Goal: Task Accomplishment & Management: Manage account settings

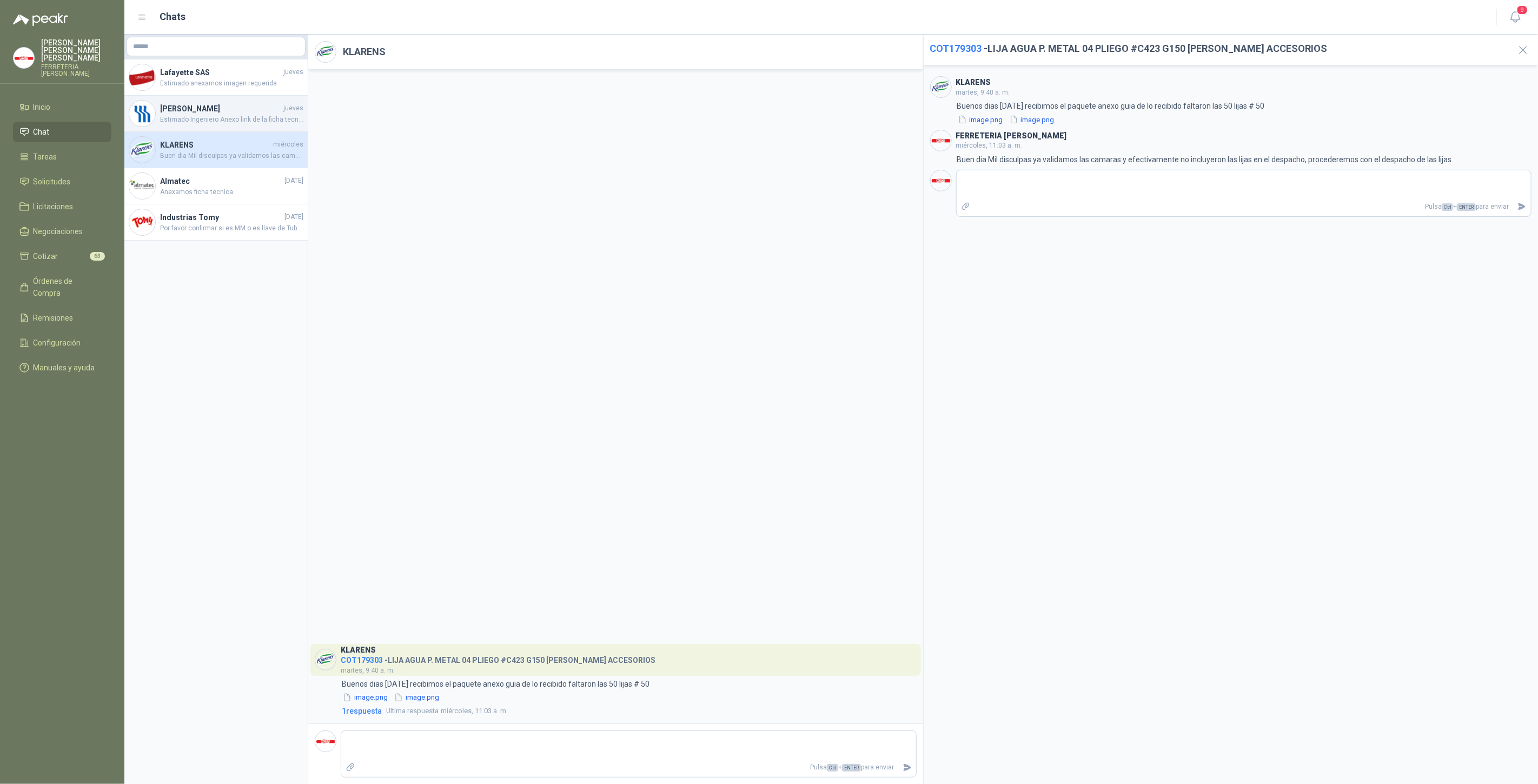
click at [257, 115] on span "Estimado Ingeniero Anexo link de la ficha tecnica para su validación [URL][DOMA…" at bounding box center [232, 120] width 143 height 10
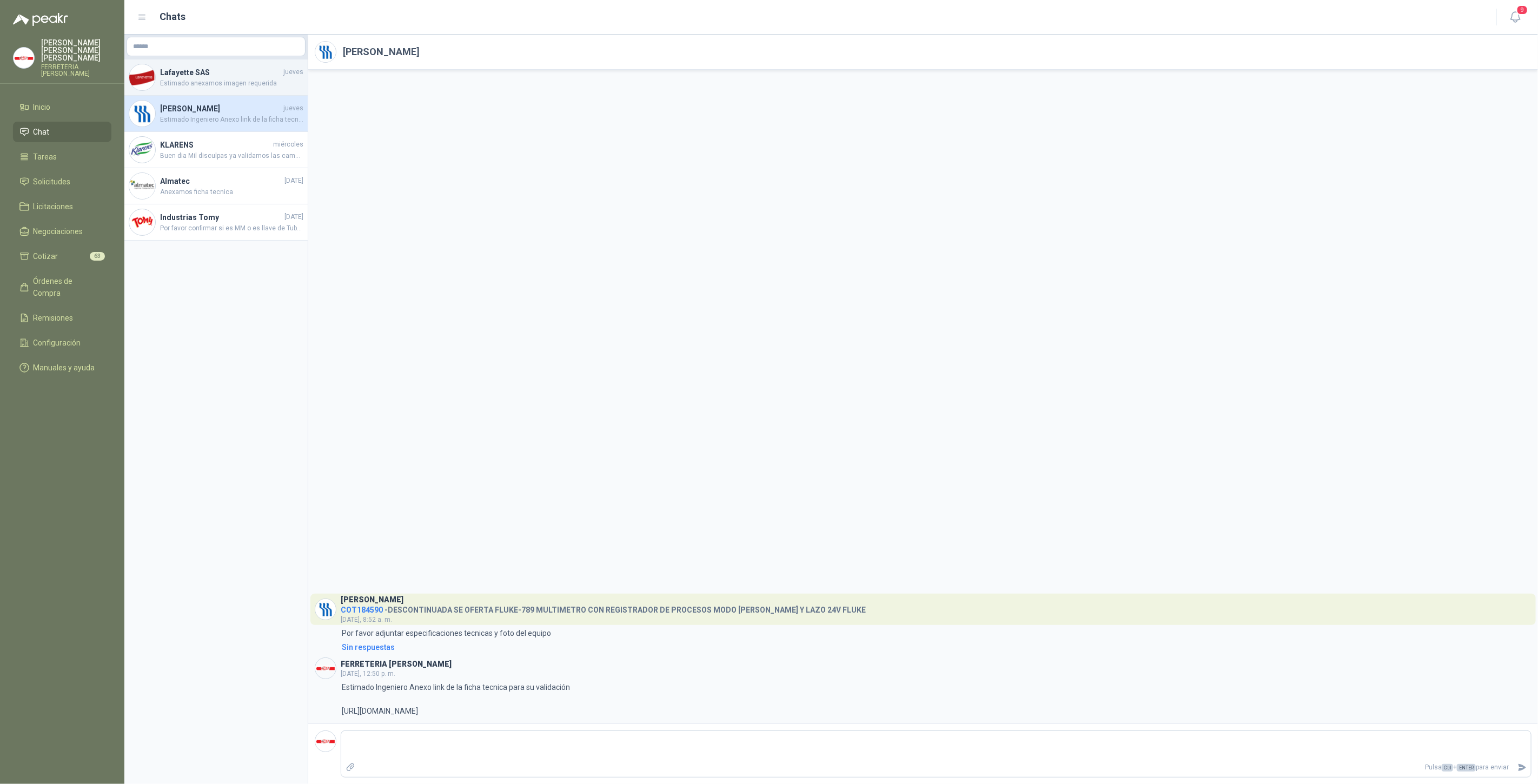
click at [228, 73] on h4 "Lafayette SAS" at bounding box center [221, 72] width 121 height 12
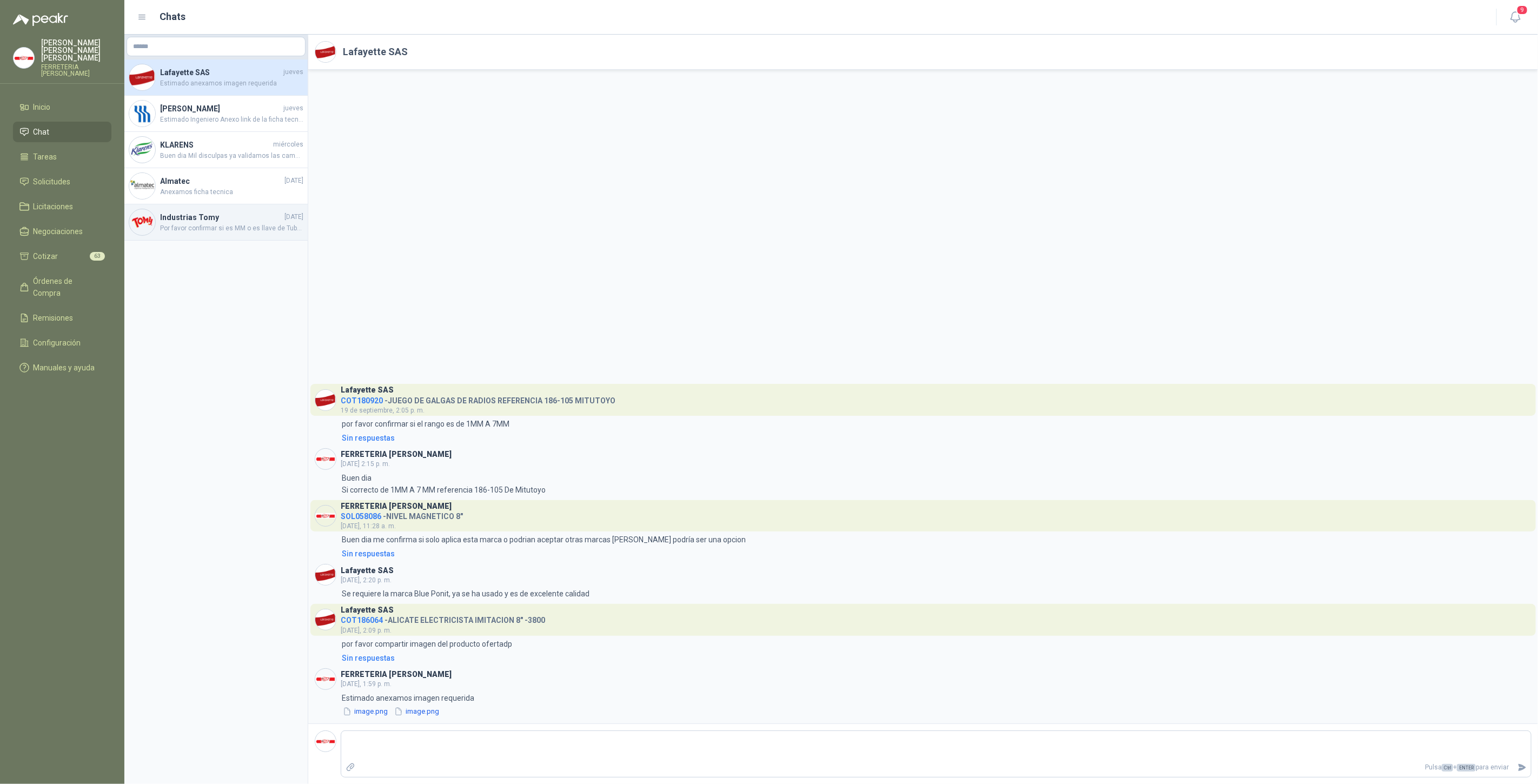
click at [250, 227] on span "Por favor confirmar si es MM o es llave de Tubo de 8"" at bounding box center [232, 229] width 143 height 10
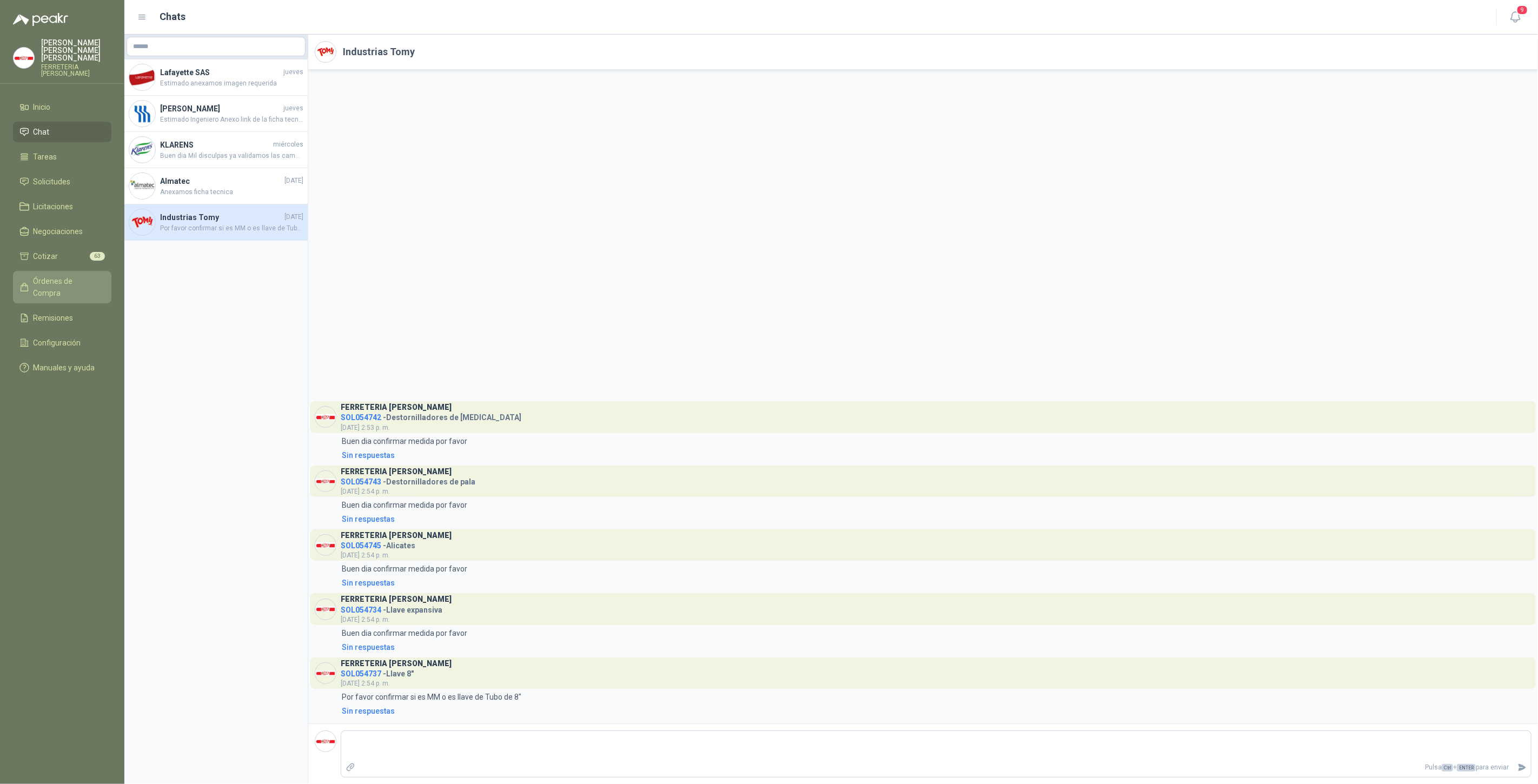
click at [87, 271] on link "Órdenes de Compra" at bounding box center [62, 287] width 98 height 33
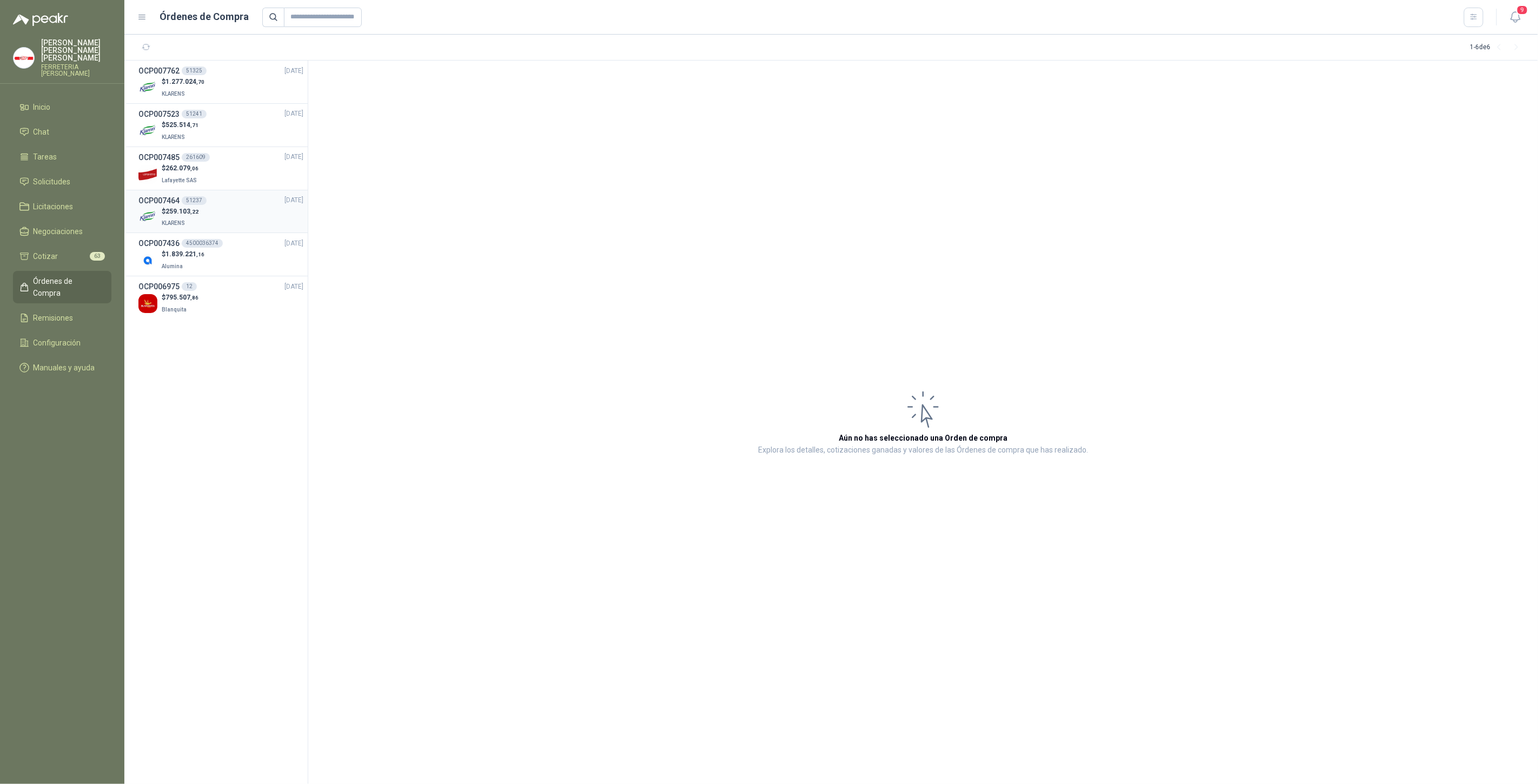
click at [174, 211] on span "259.103 ,22" at bounding box center [182, 212] width 33 height 8
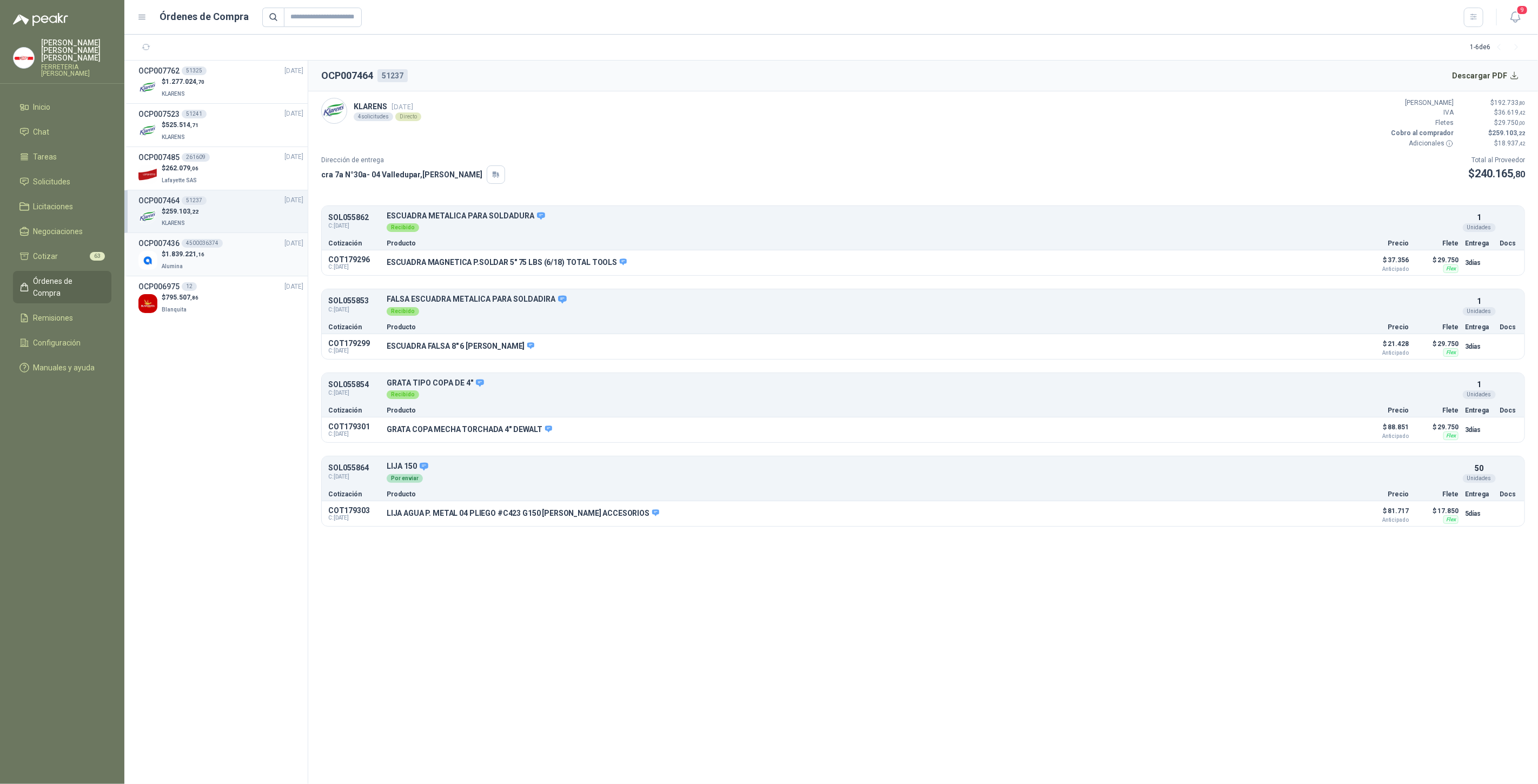
click at [173, 268] on span "Alumina" at bounding box center [172, 266] width 21 height 6
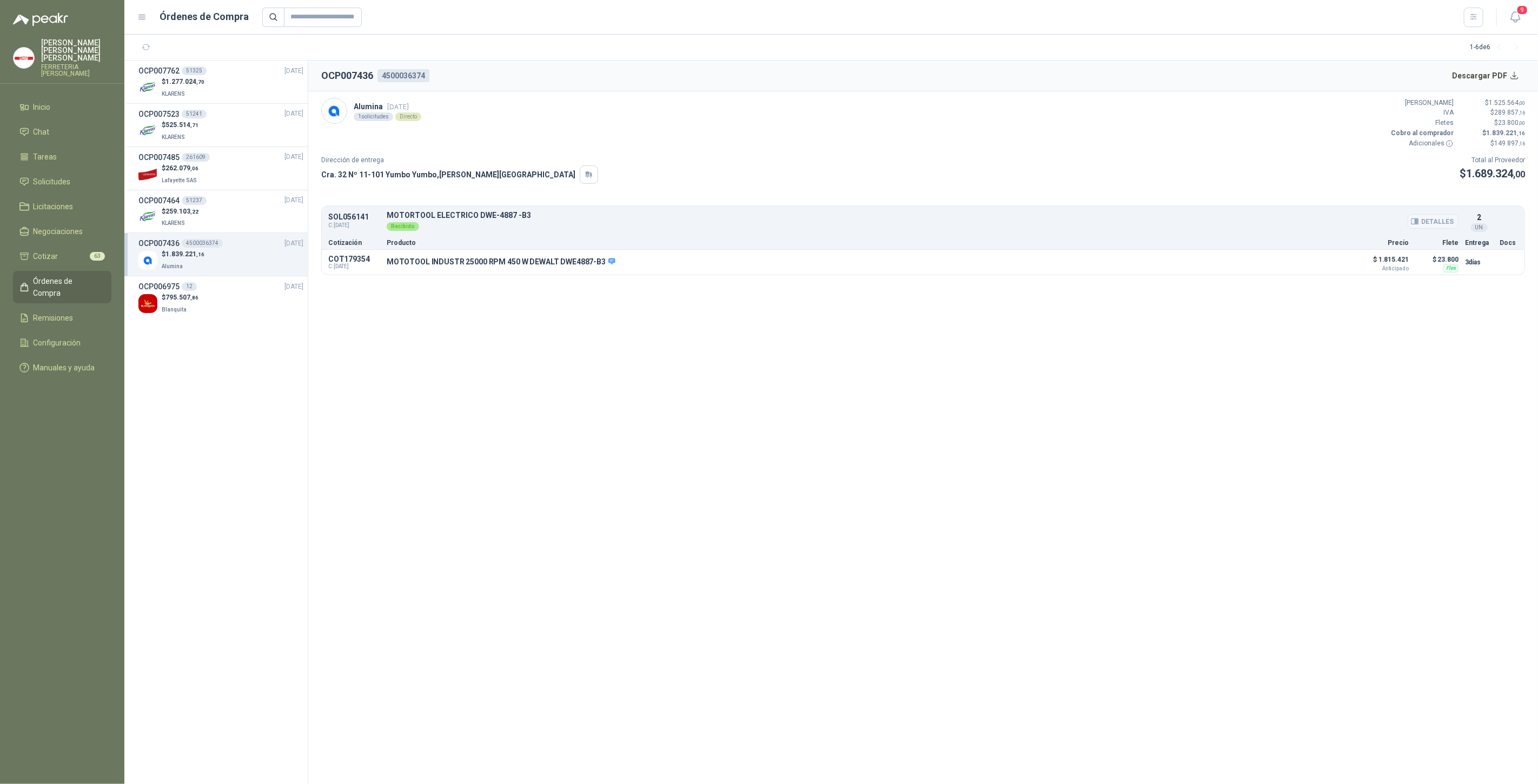
click at [1437, 220] on button "Detalles" at bounding box center [1433, 221] width 51 height 14
click at [1340, 260] on button "Detalles" at bounding box center [1323, 262] width 51 height 14
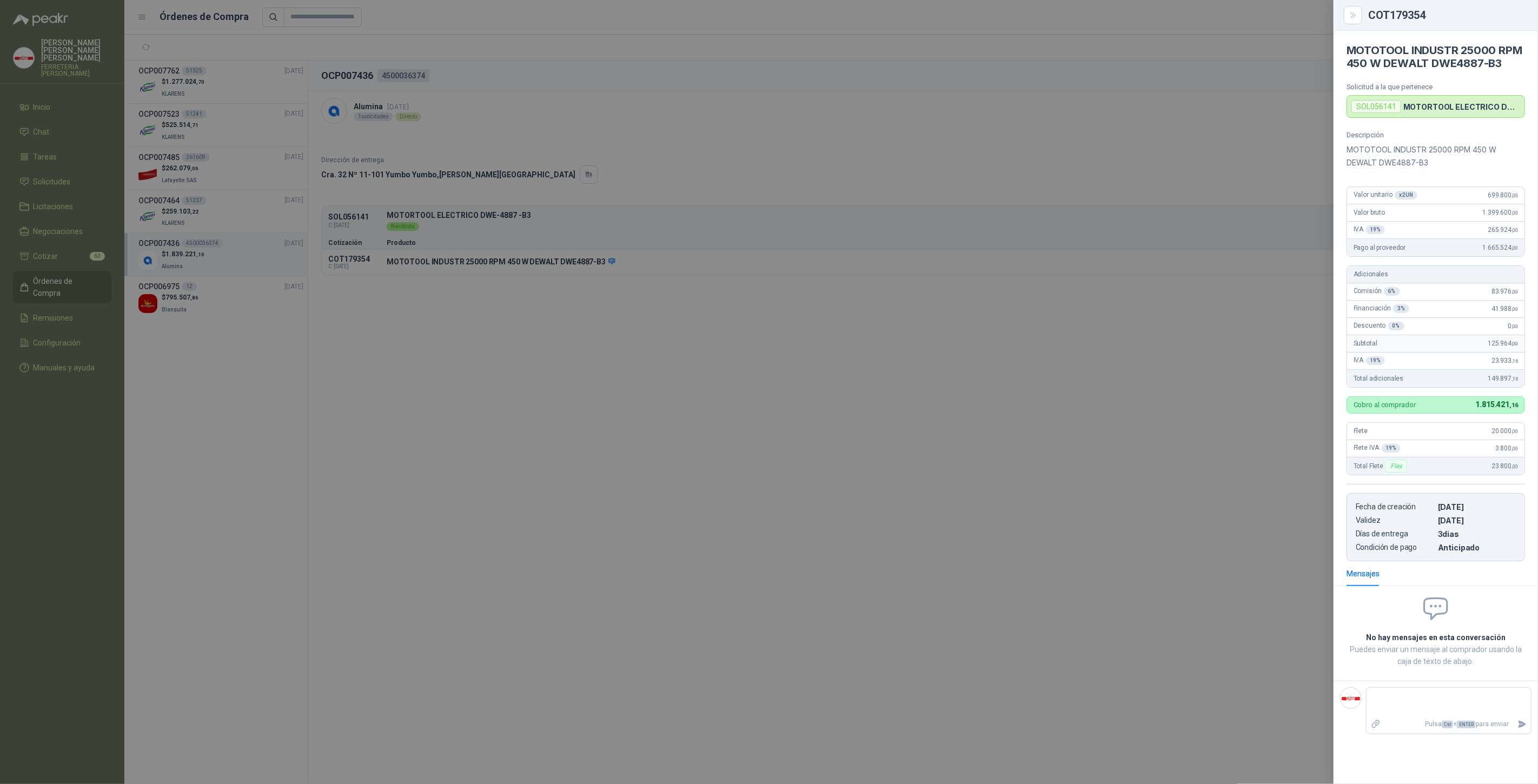
click at [451, 328] on div at bounding box center [769, 392] width 1538 height 784
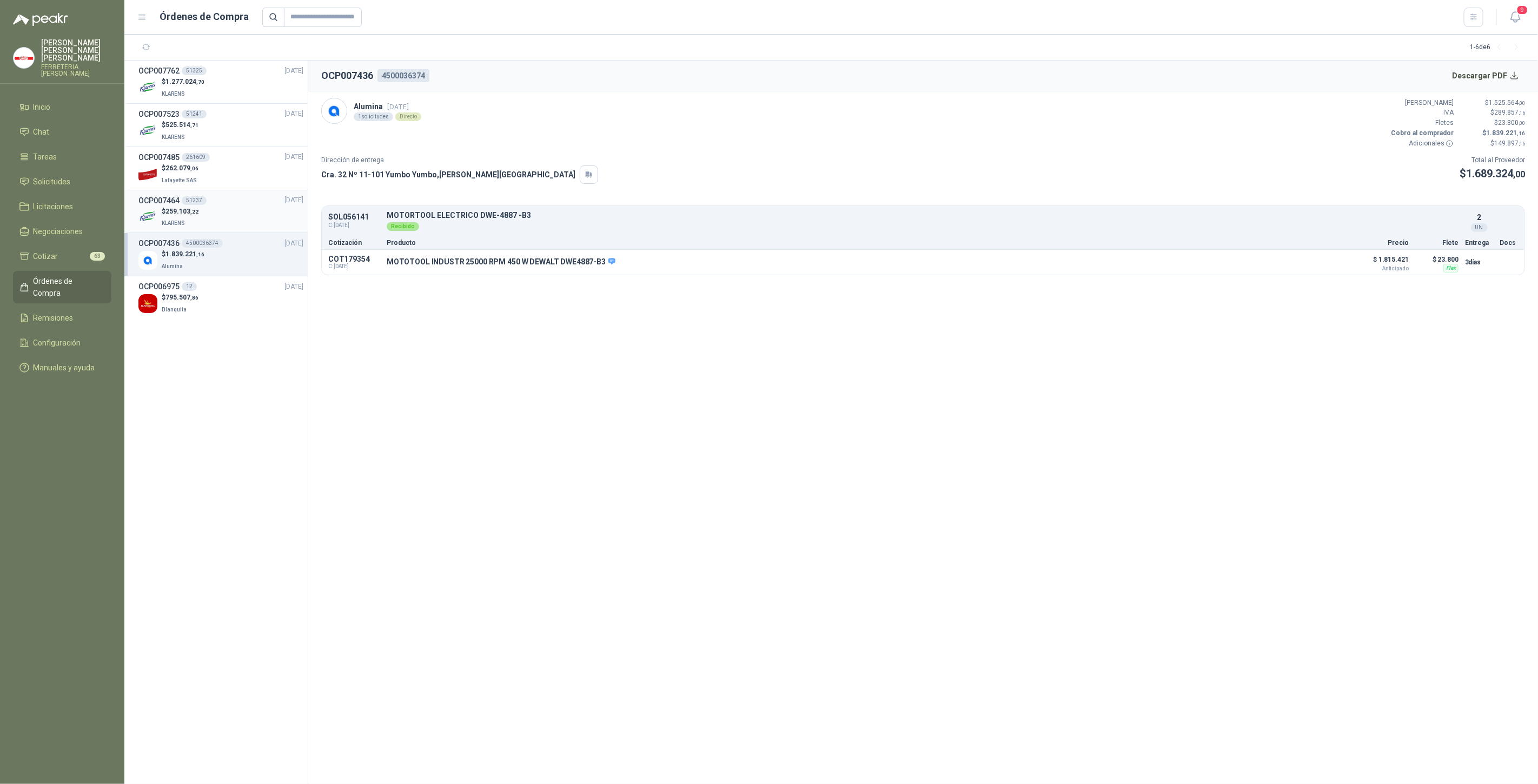
click at [213, 220] on div "$ 259.103 ,22 KLARENS" at bounding box center [220, 218] width 165 height 22
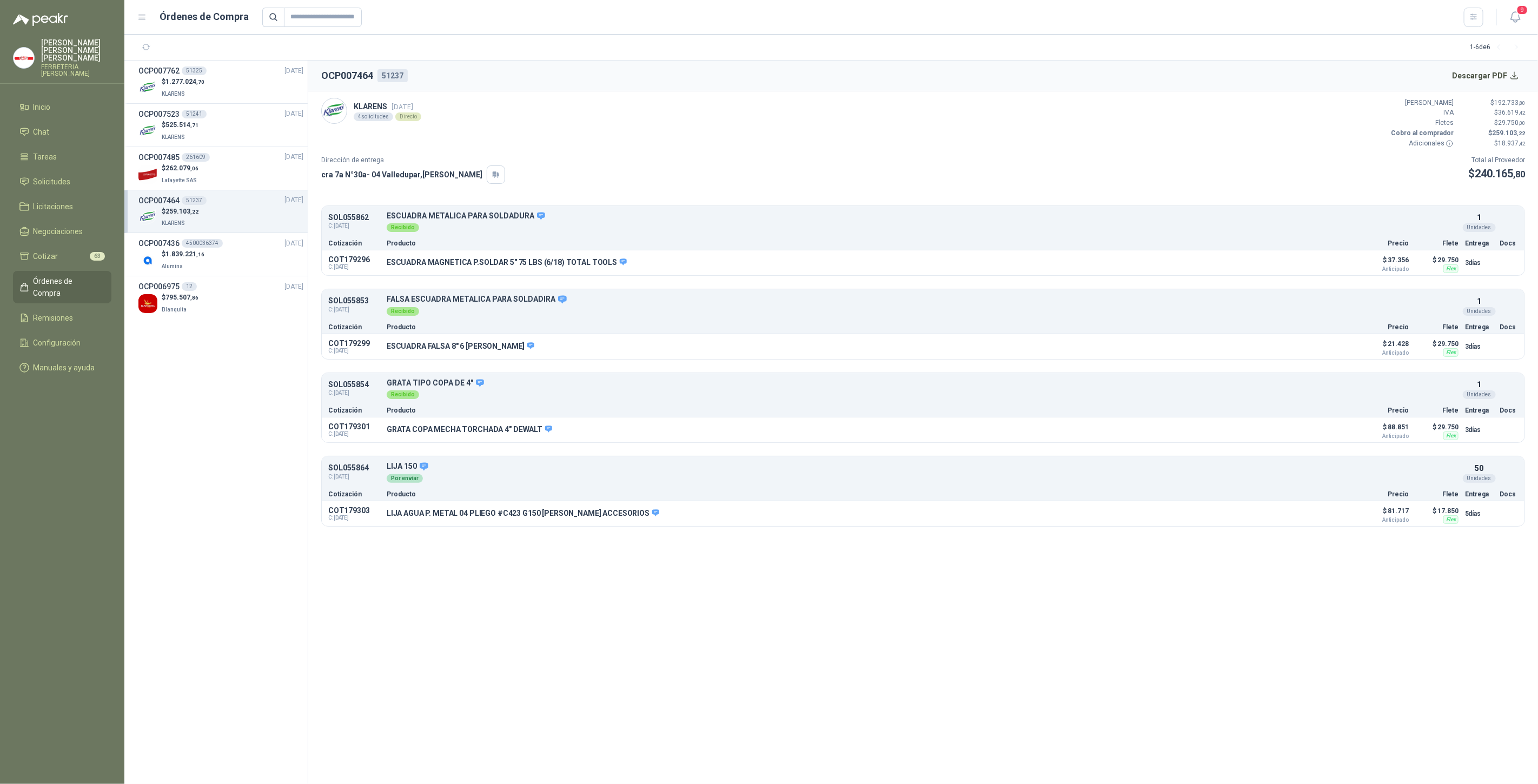
click at [190, 209] on span "259.103 ,22" at bounding box center [182, 212] width 33 height 8
drag, startPoint x: 1474, startPoint y: 172, endPoint x: 1530, endPoint y: 179, distance: 56.4
click at [1533, 176] on article "KLARENS 18 sept, 2025 4 solicitudes Directo Valor Bruto $ 192.733 ,80 IVA $ 36.…" at bounding box center [923, 312] width 1230 height 442
copy span "240.165 ,80"
click at [201, 166] on div "$ 262.079 ,06 Lafayette SAS" at bounding box center [220, 175] width 165 height 22
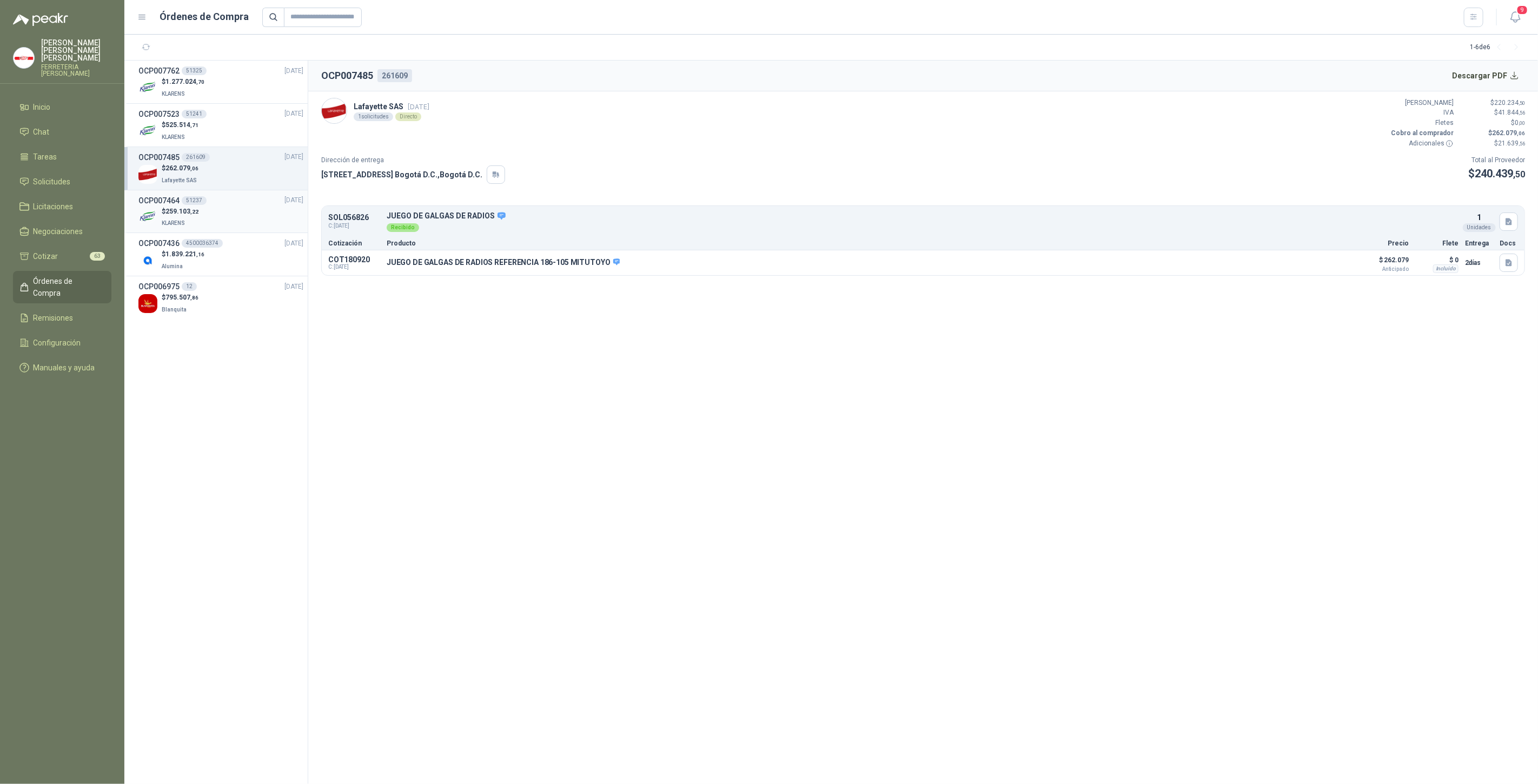
click at [189, 205] on div "OCP007464 51237" at bounding box center [172, 201] width 68 height 12
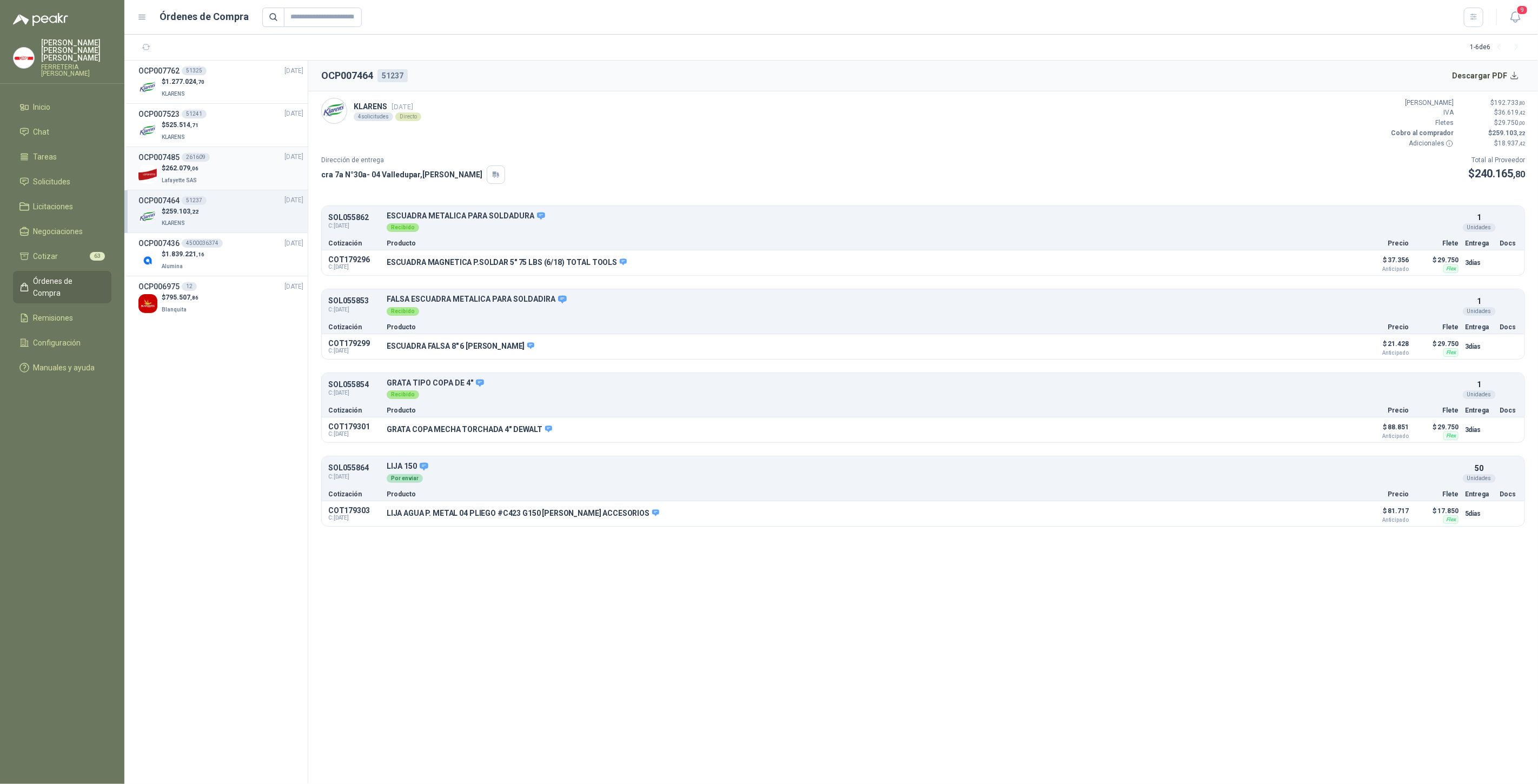
click at [183, 173] on p "Lafayette SAS" at bounding box center [180, 179] width 37 height 12
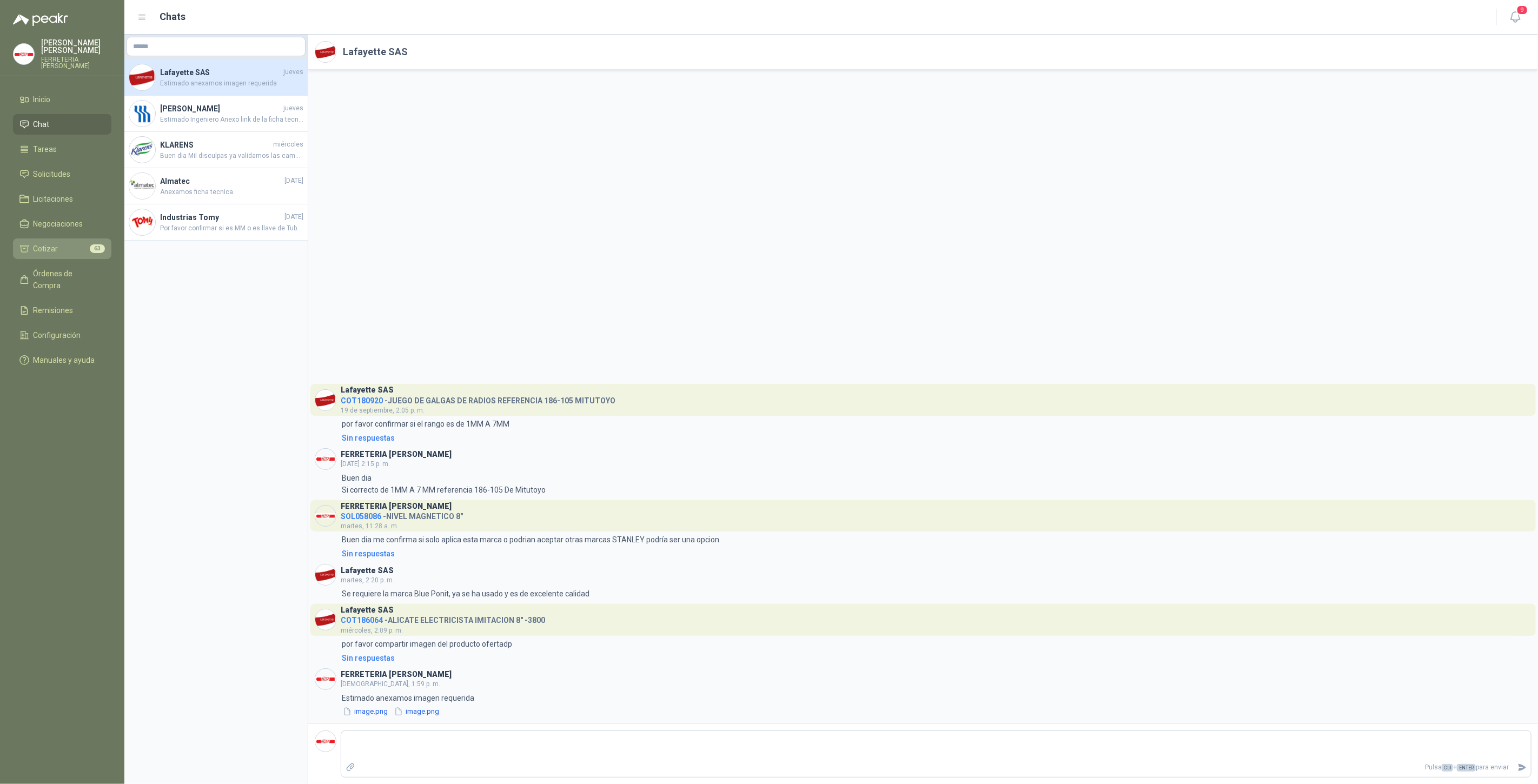
click at [60, 246] on li "Cotizar 63" at bounding box center [62, 248] width 85 height 12
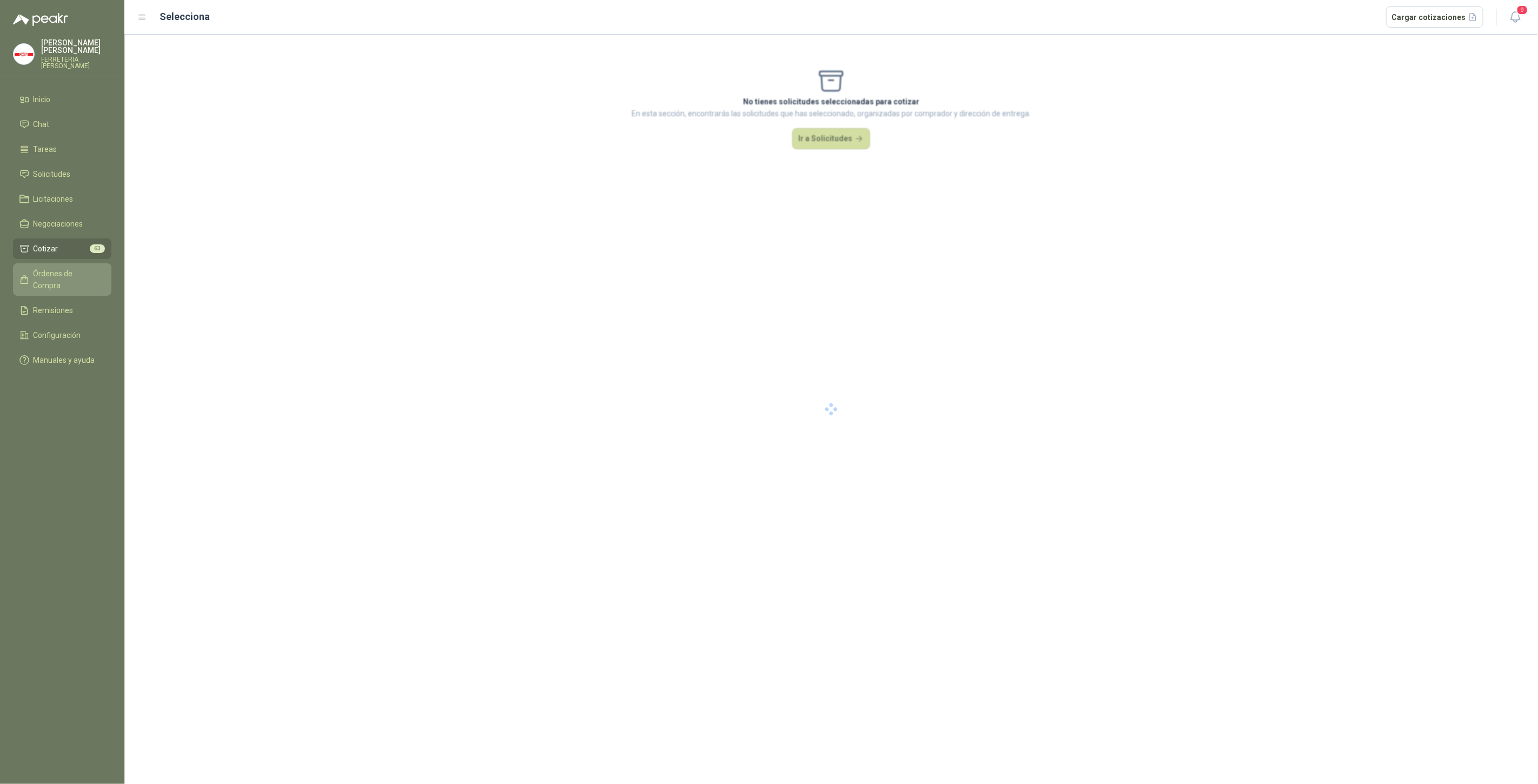
click at [68, 274] on span "Órdenes de Compra" at bounding box center [67, 280] width 68 height 23
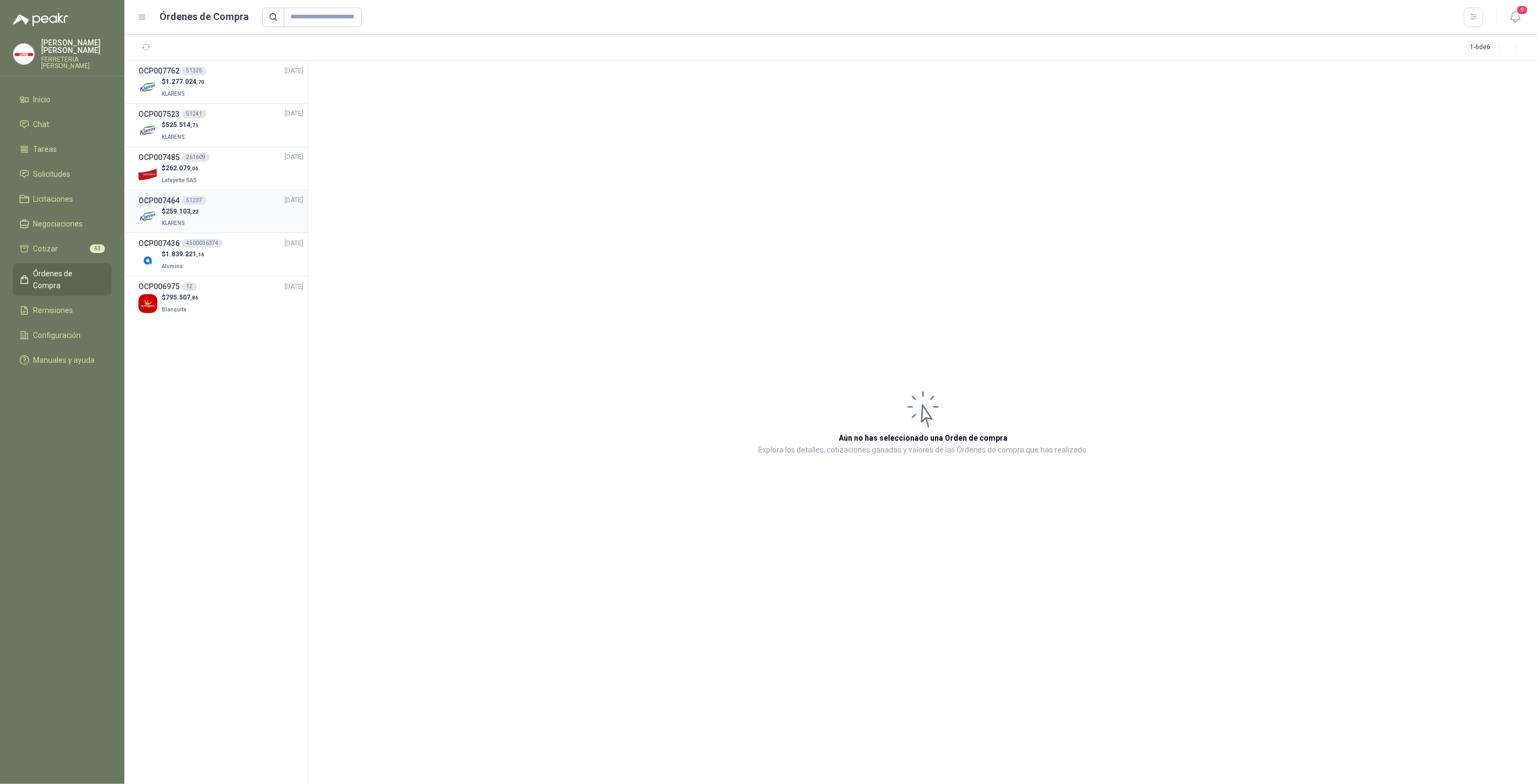
click at [200, 209] on div "$ 259.103 ,22 KLARENS" at bounding box center [220, 218] width 165 height 22
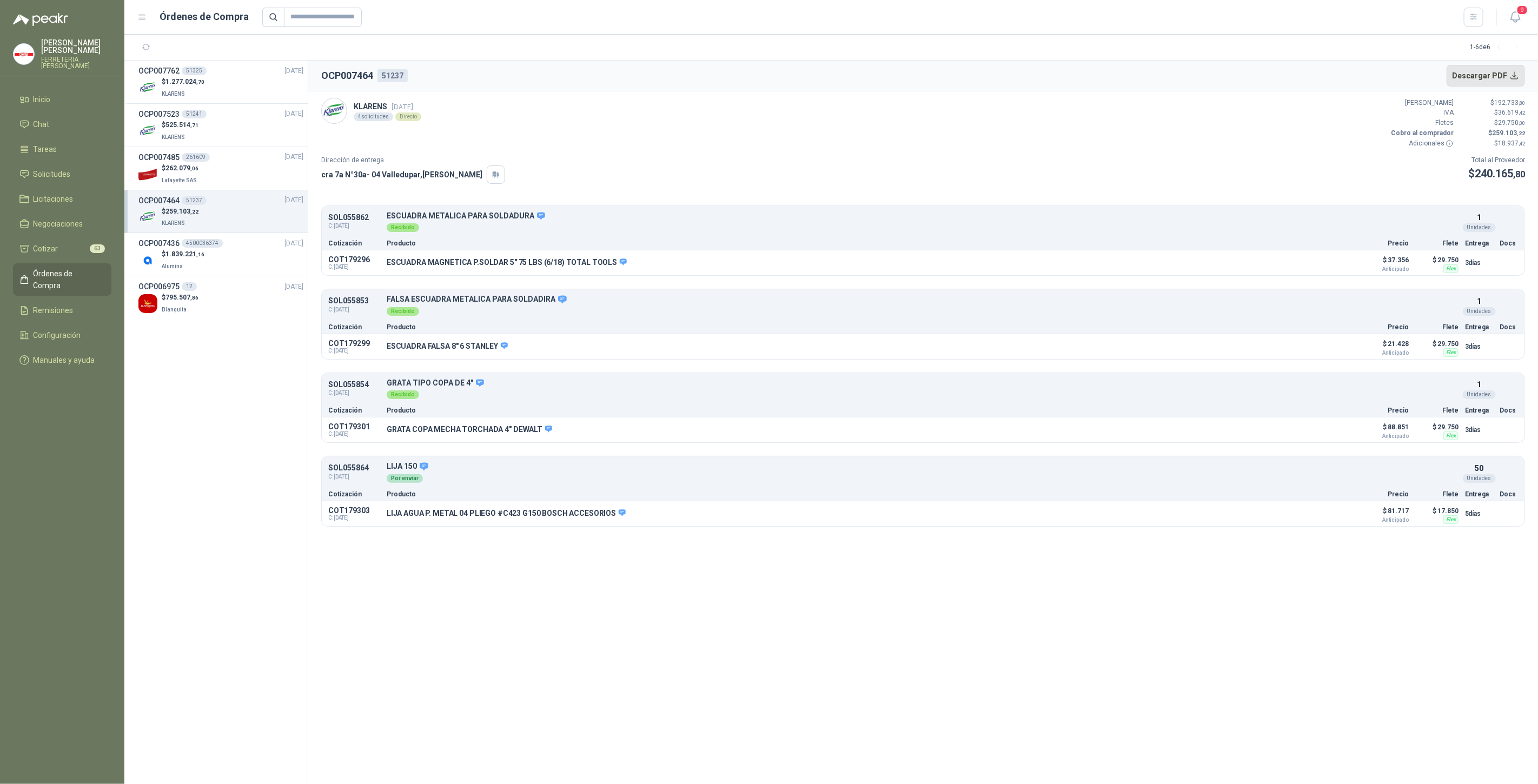
click at [1491, 78] on button "Descargar PDF" at bounding box center [1486, 76] width 79 height 22
click at [1483, 76] on button "Descargar PDF" at bounding box center [1486, 76] width 79 height 22
click at [1494, 69] on button "Descargar PDF" at bounding box center [1486, 76] width 79 height 22
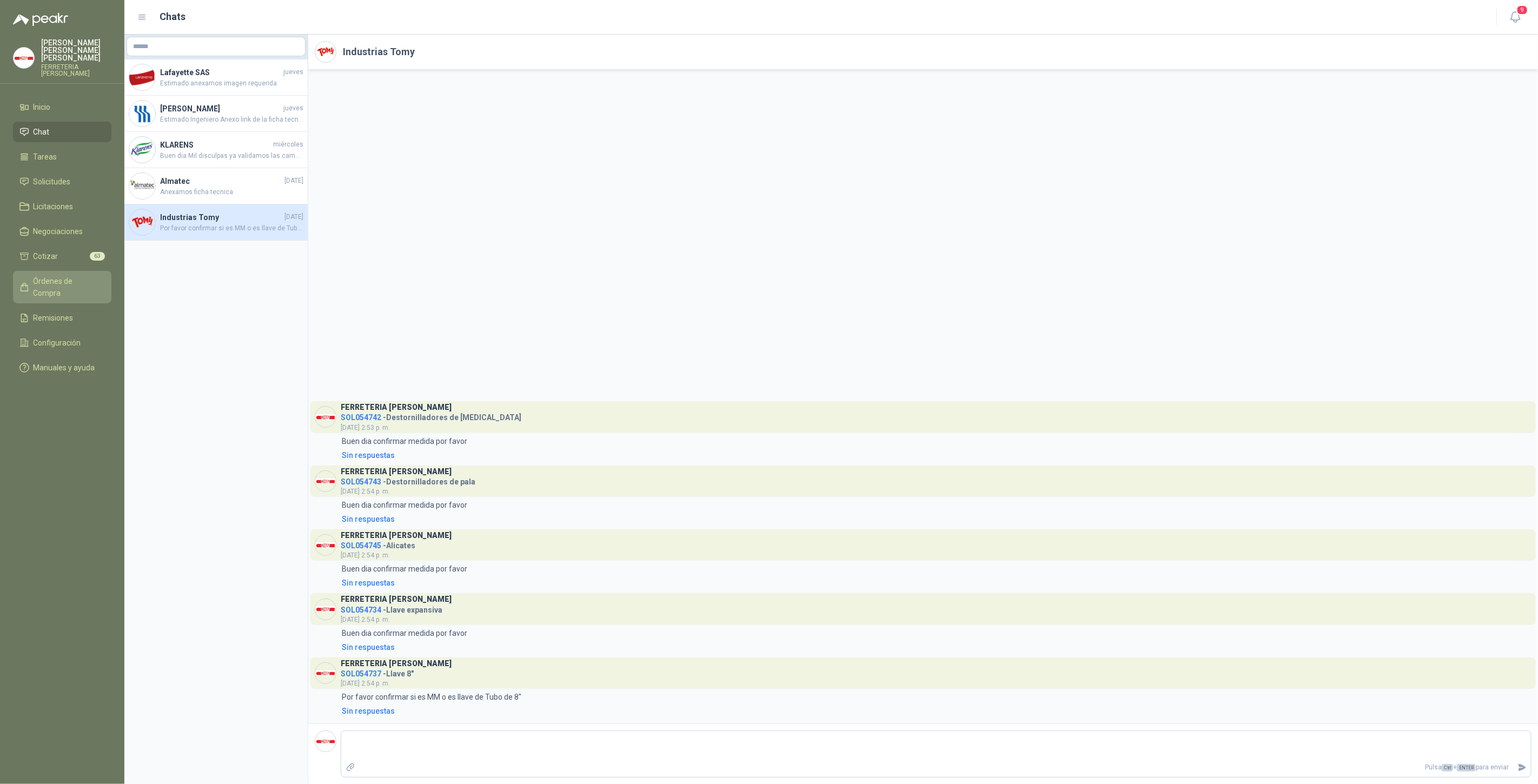
click at [52, 275] on span "Órdenes de Compra" at bounding box center [67, 287] width 68 height 23
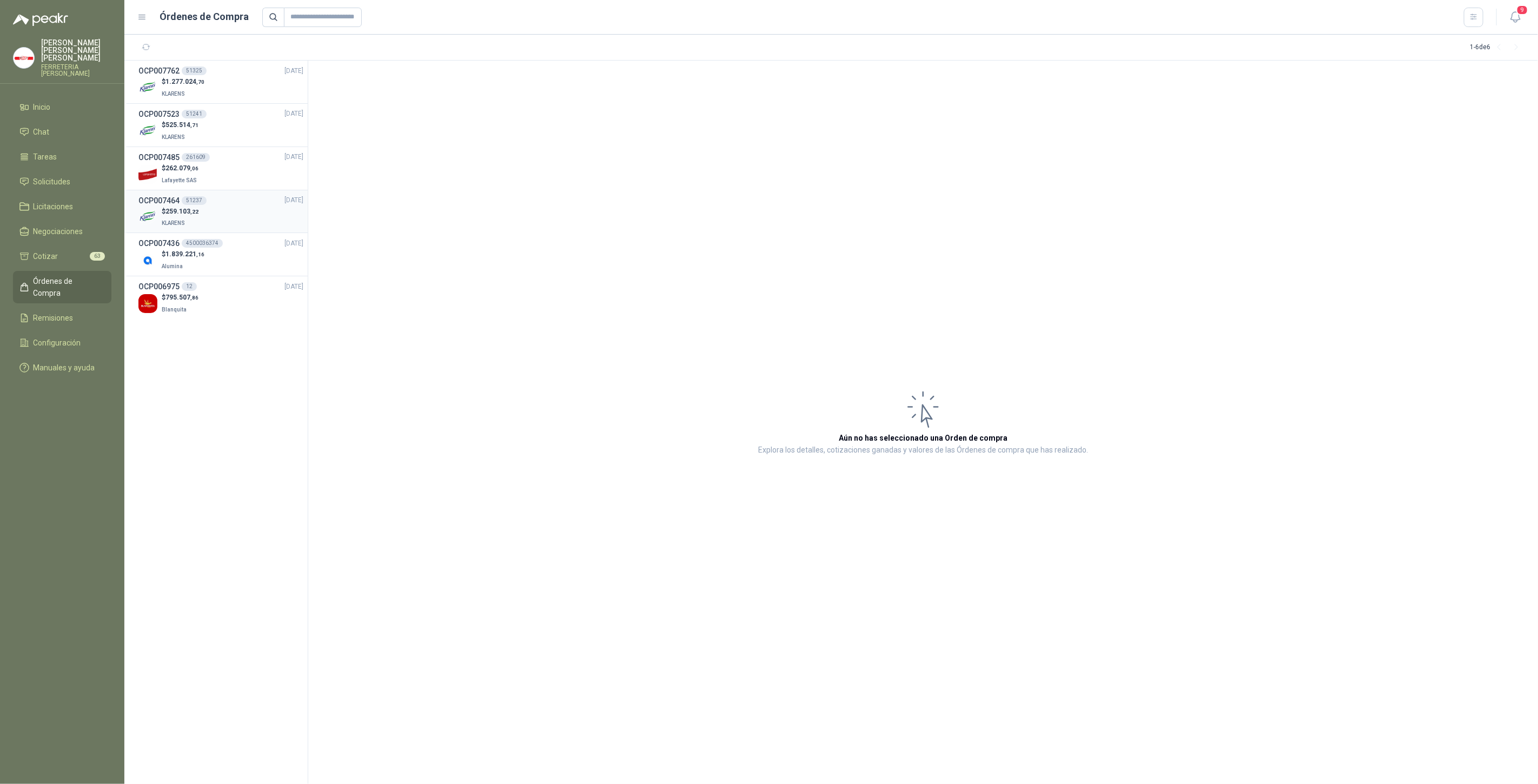
click at [185, 217] on p "KLARENS" at bounding box center [180, 222] width 37 height 12
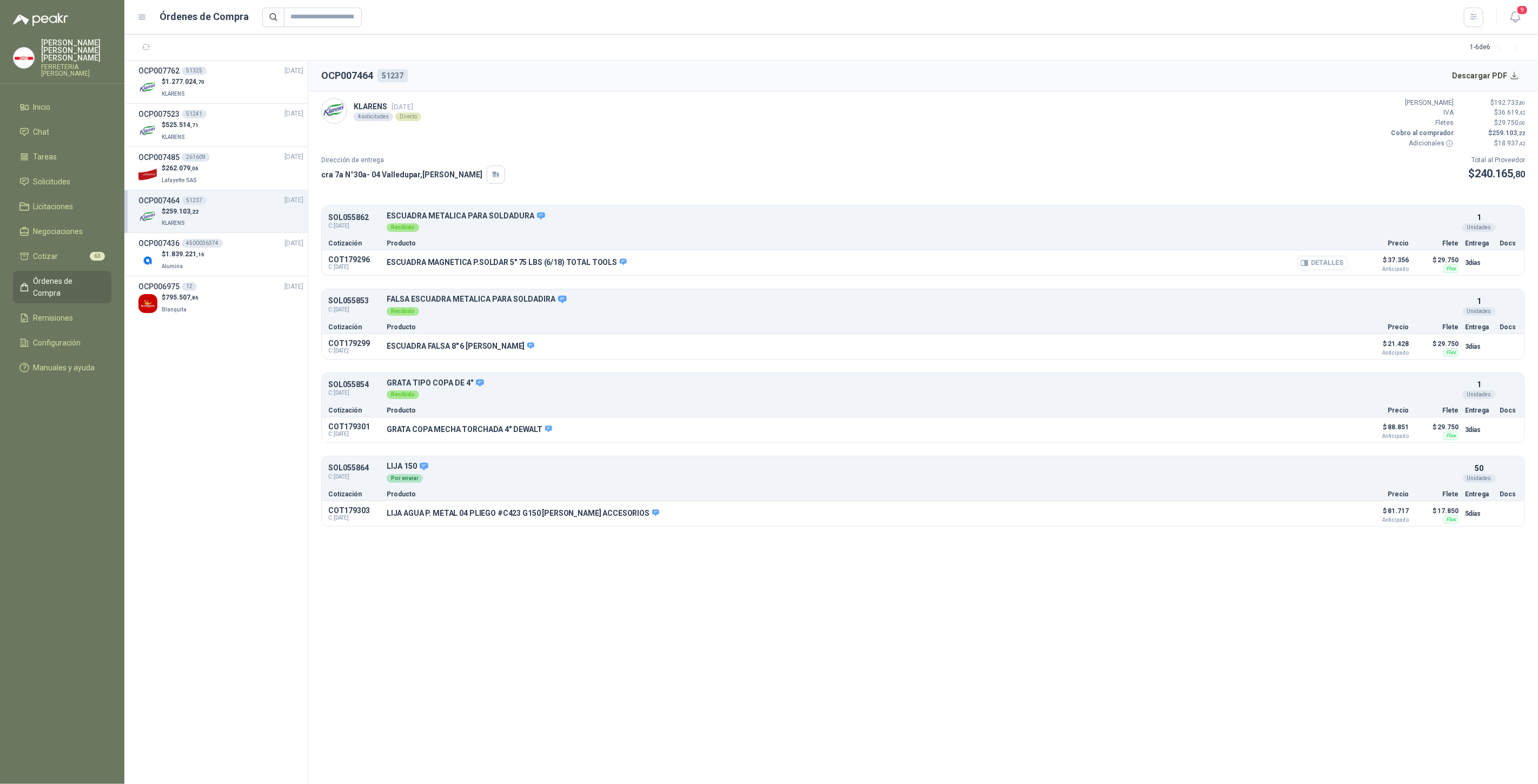
click at [1325, 265] on button "Detalles" at bounding box center [1323, 263] width 51 height 14
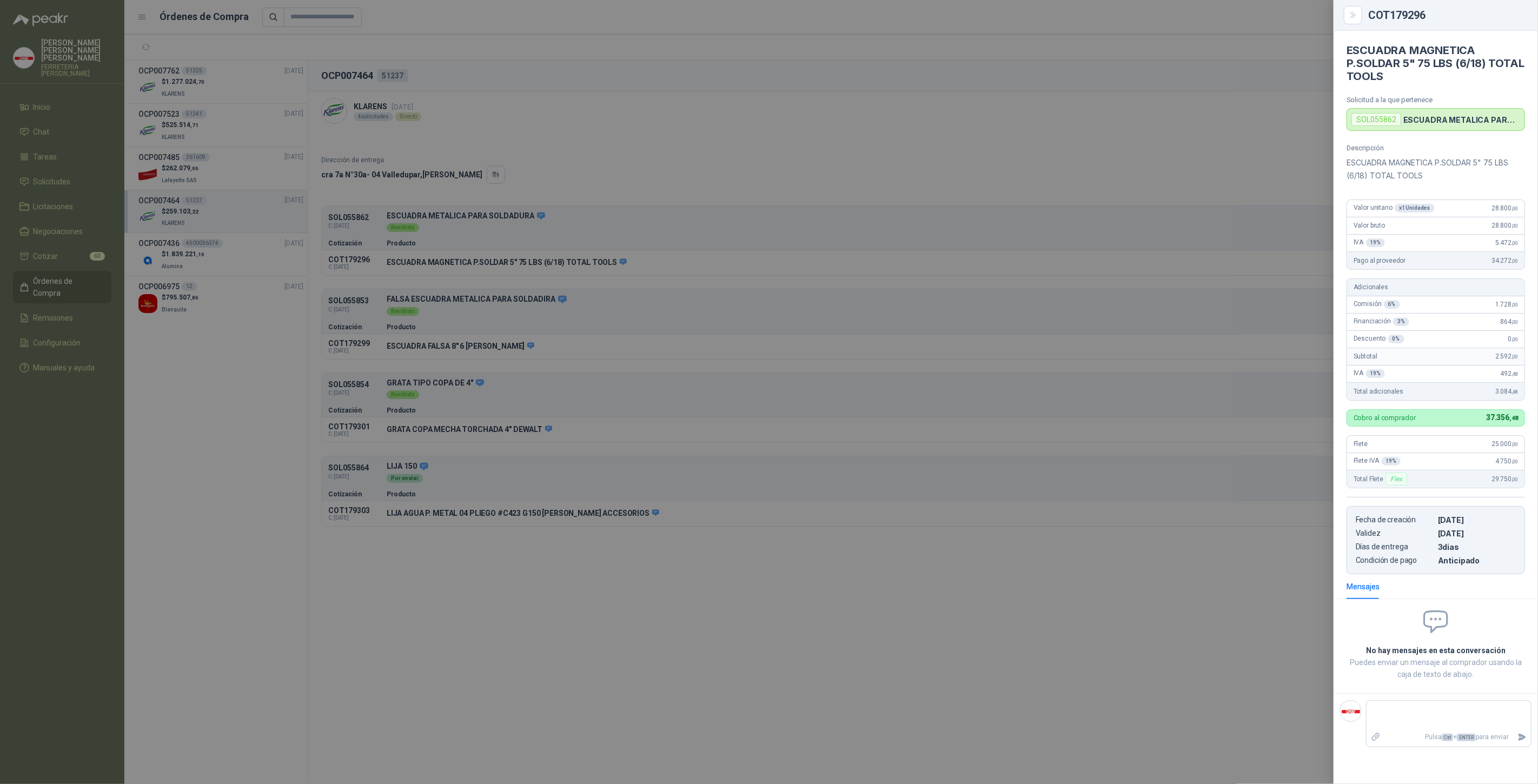
click at [973, 260] on div at bounding box center [769, 392] width 1538 height 784
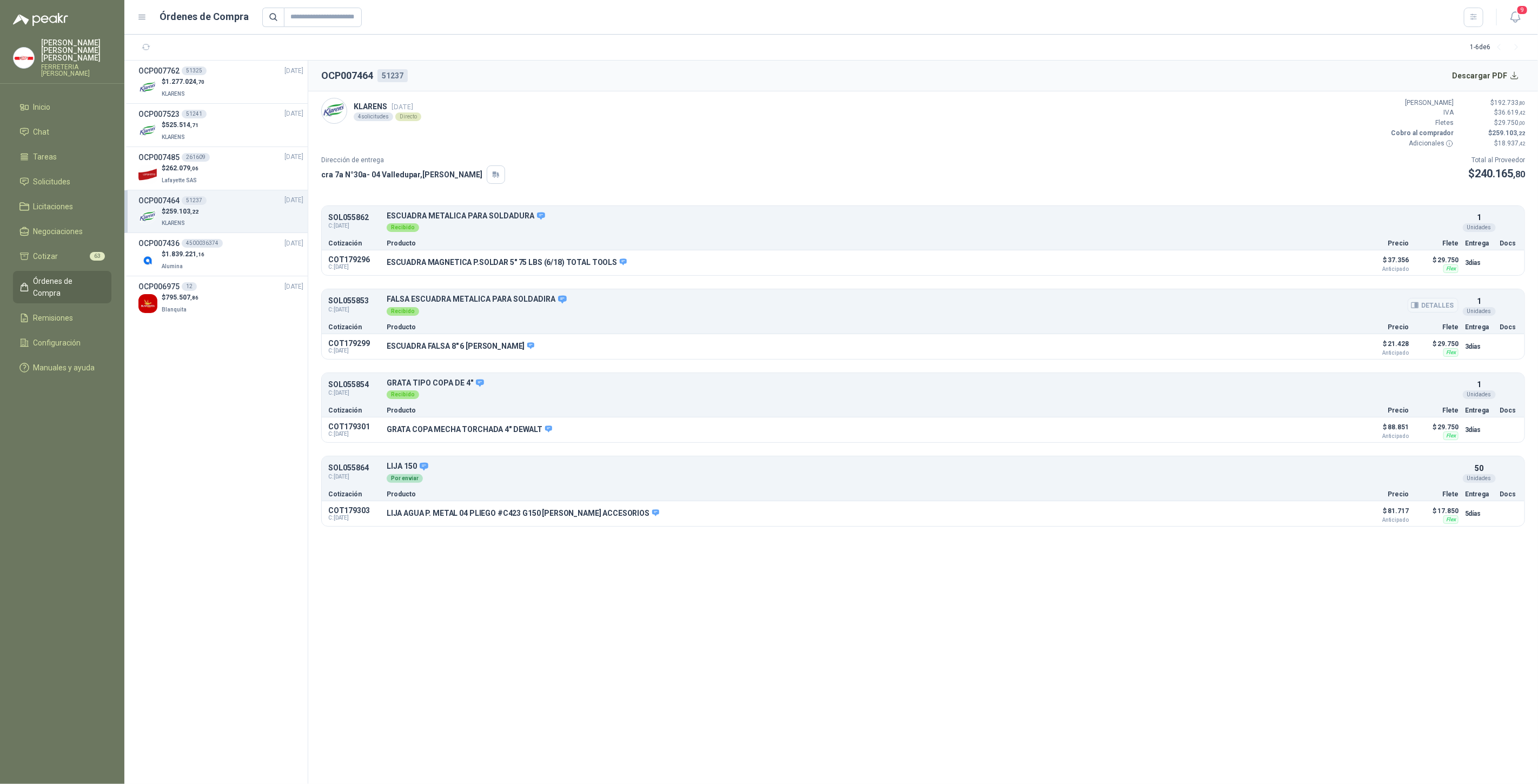
click at [1427, 306] on button "Detalles" at bounding box center [1433, 305] width 51 height 14
click at [1437, 303] on button "Detalles" at bounding box center [1433, 305] width 51 height 14
click at [1329, 345] on button "Detalles" at bounding box center [1323, 346] width 51 height 14
click at [1337, 343] on button "Detalles" at bounding box center [1323, 346] width 51 height 14
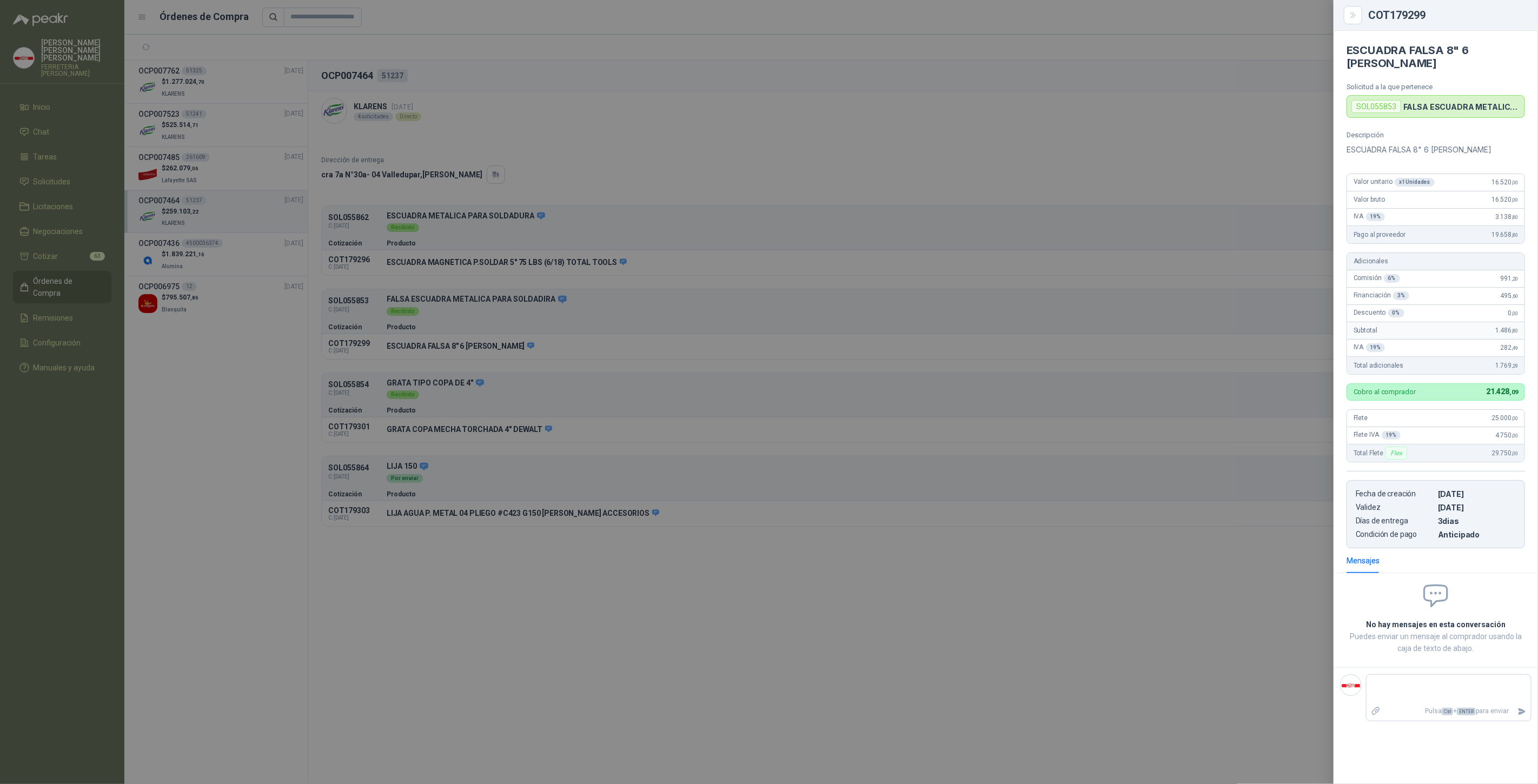
drag, startPoint x: 1001, startPoint y: 356, endPoint x: 1011, endPoint y: 348, distance: 12.8
click at [1001, 356] on div at bounding box center [769, 392] width 1538 height 784
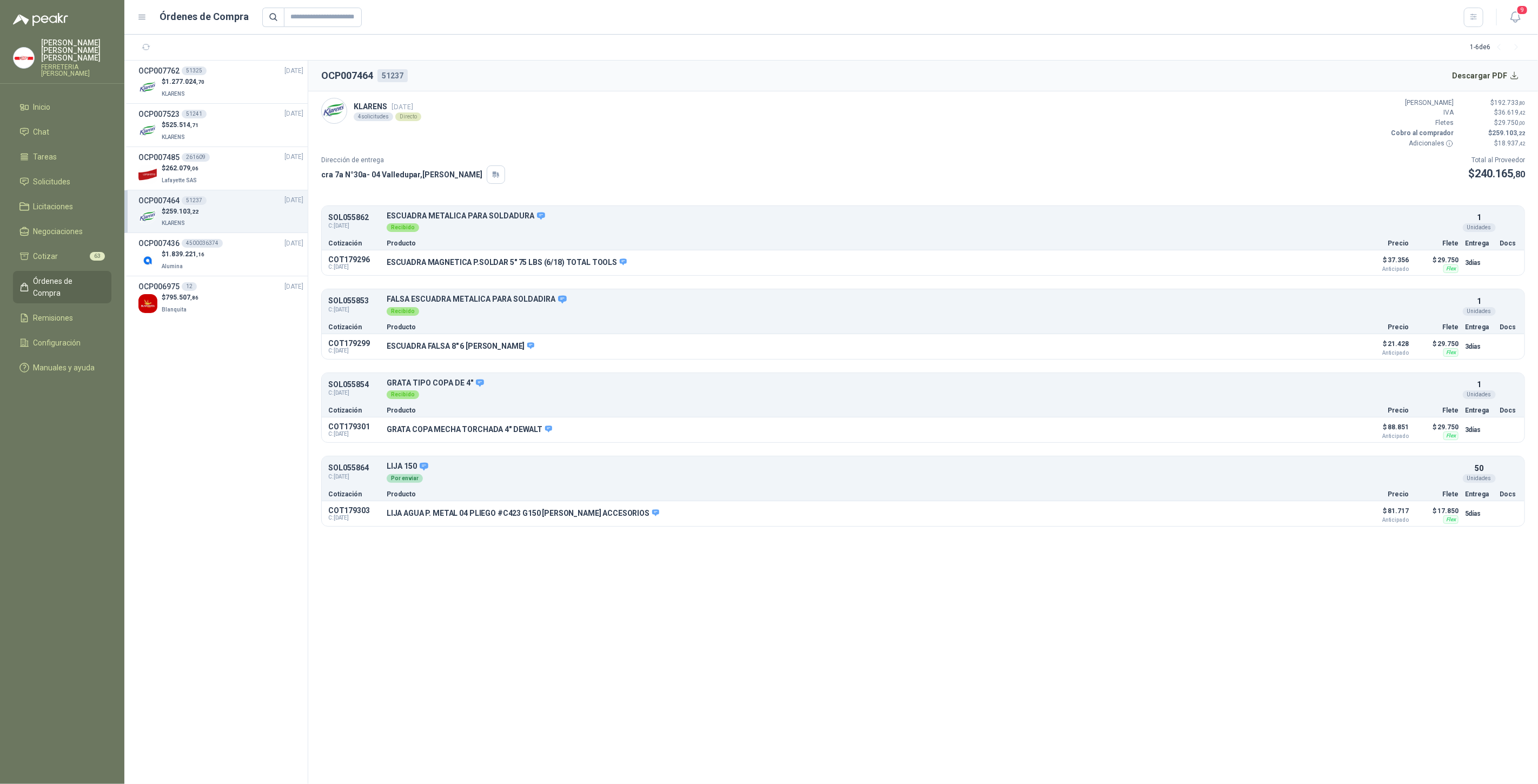
click at [1337, 407] on p "Producto" at bounding box center [867, 411] width 962 height 7
click at [1342, 410] on p "Producto" at bounding box center [867, 411] width 962 height 7
click at [1344, 388] on div "Recibido" at bounding box center [923, 394] width 1072 height 12
click at [1453, 386] on button "Detalles" at bounding box center [1433, 389] width 51 height 14
click at [1440, 388] on button "Detalles" at bounding box center [1433, 389] width 51 height 14
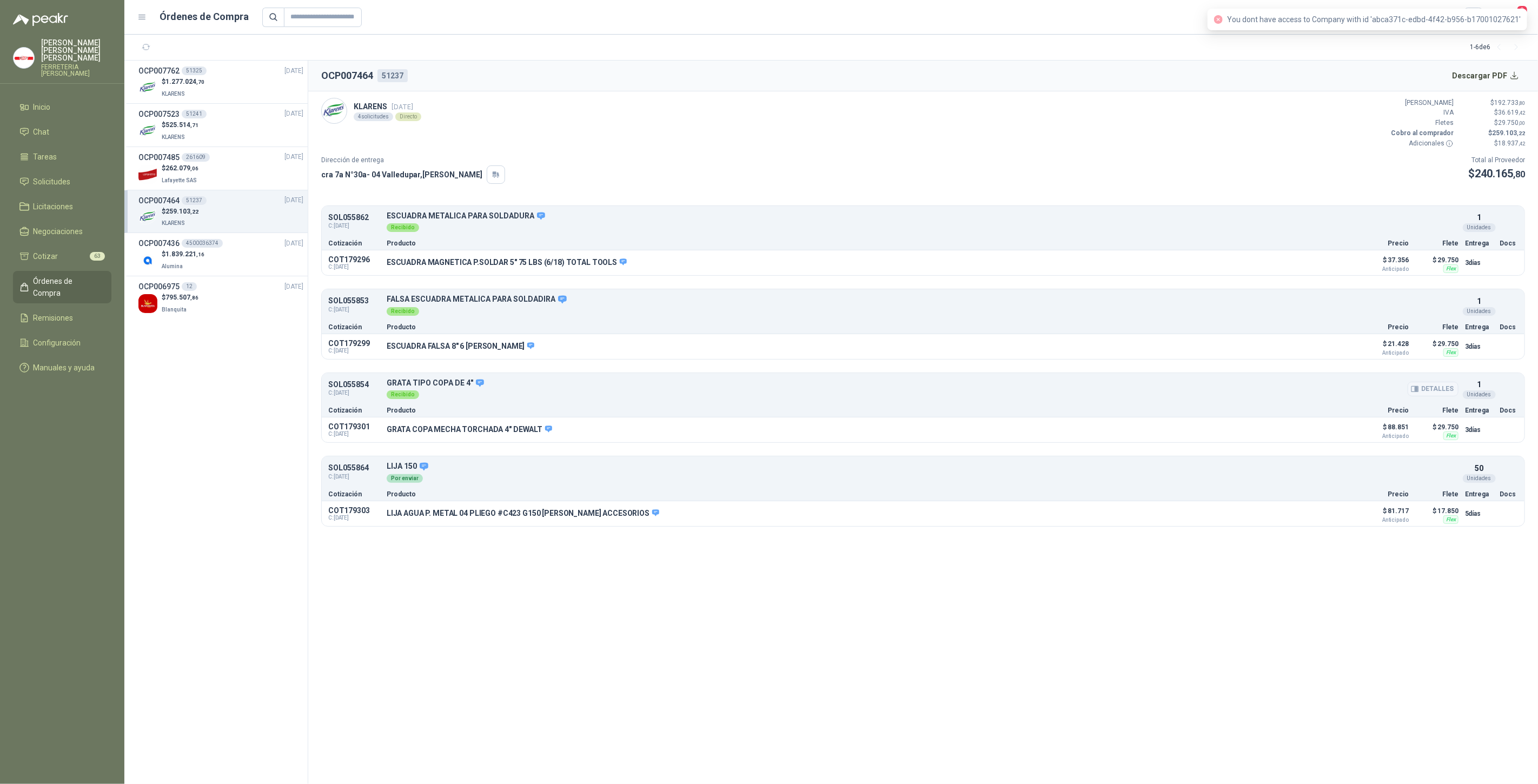
click at [1440, 388] on button "Detalles" at bounding box center [1433, 389] width 51 height 14
click at [1363, 403] on div "Cotización Producto Precio Flete Entrega Docs" at bounding box center [923, 410] width 1203 height 14
click at [1316, 418] on div "COT179301 C: 16/09/2025 GRATA COPA MECHA TORCHADA 4" DEWALT Detalles $ 88.851 A…" at bounding box center [923, 429] width 1203 height 25
click at [1330, 412] on div "Cotización Producto Precio Flete Entrega Docs" at bounding box center [923, 410] width 1203 height 14
click at [1284, 381] on p "GRATA TIPO COPA DE 4"" at bounding box center [923, 383] width 1072 height 10
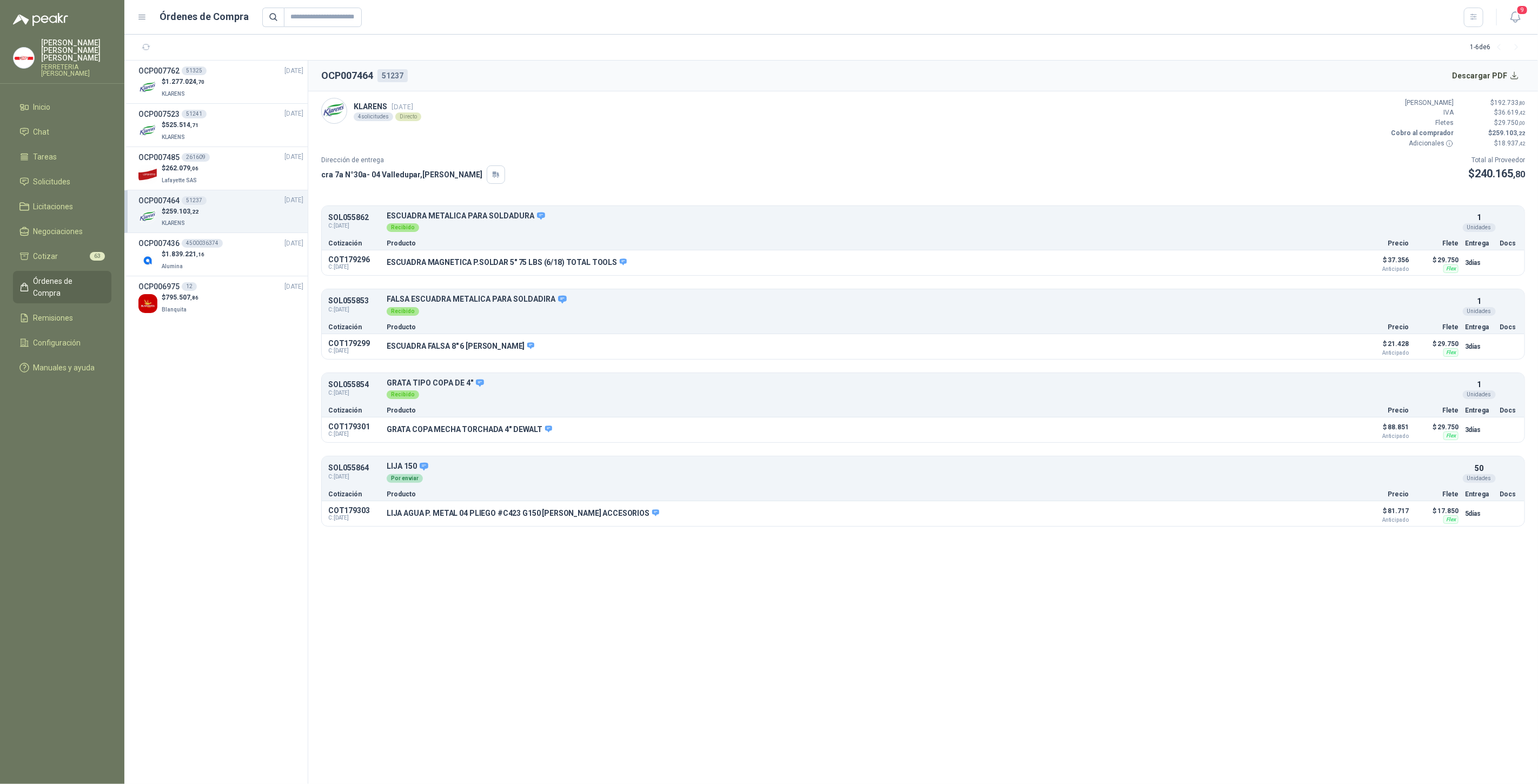
click at [1408, 375] on div "SOL055854 C: 12/09/2025 GRATA TIPO COPA DE 4" Detalles Recibido 1 Unidades" at bounding box center [923, 389] width 1203 height 28
click at [1428, 388] on button "Detalles" at bounding box center [1433, 389] width 51 height 14
click at [1333, 425] on button "Detalles" at bounding box center [1323, 430] width 51 height 14
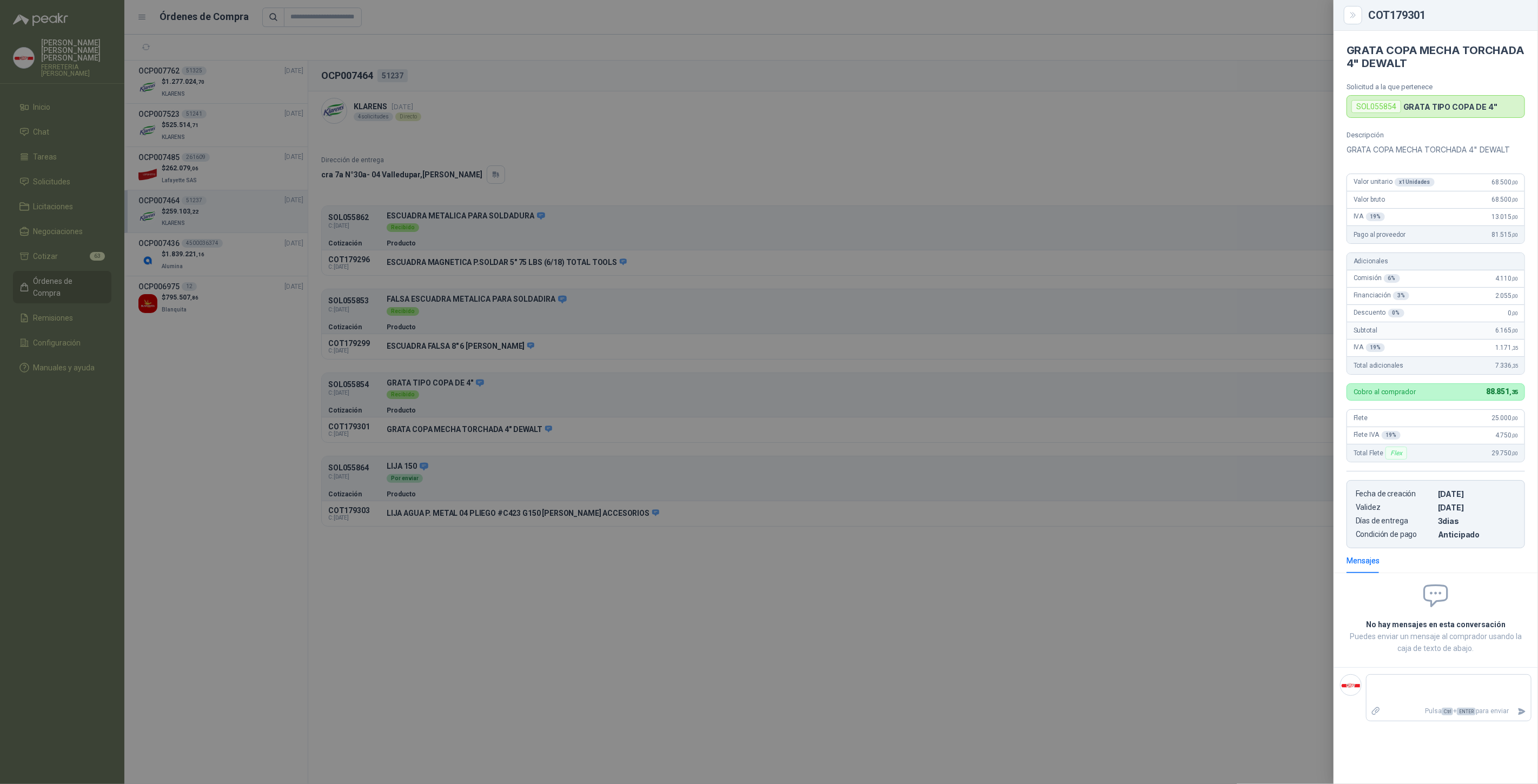
click at [1290, 575] on div at bounding box center [769, 392] width 1538 height 784
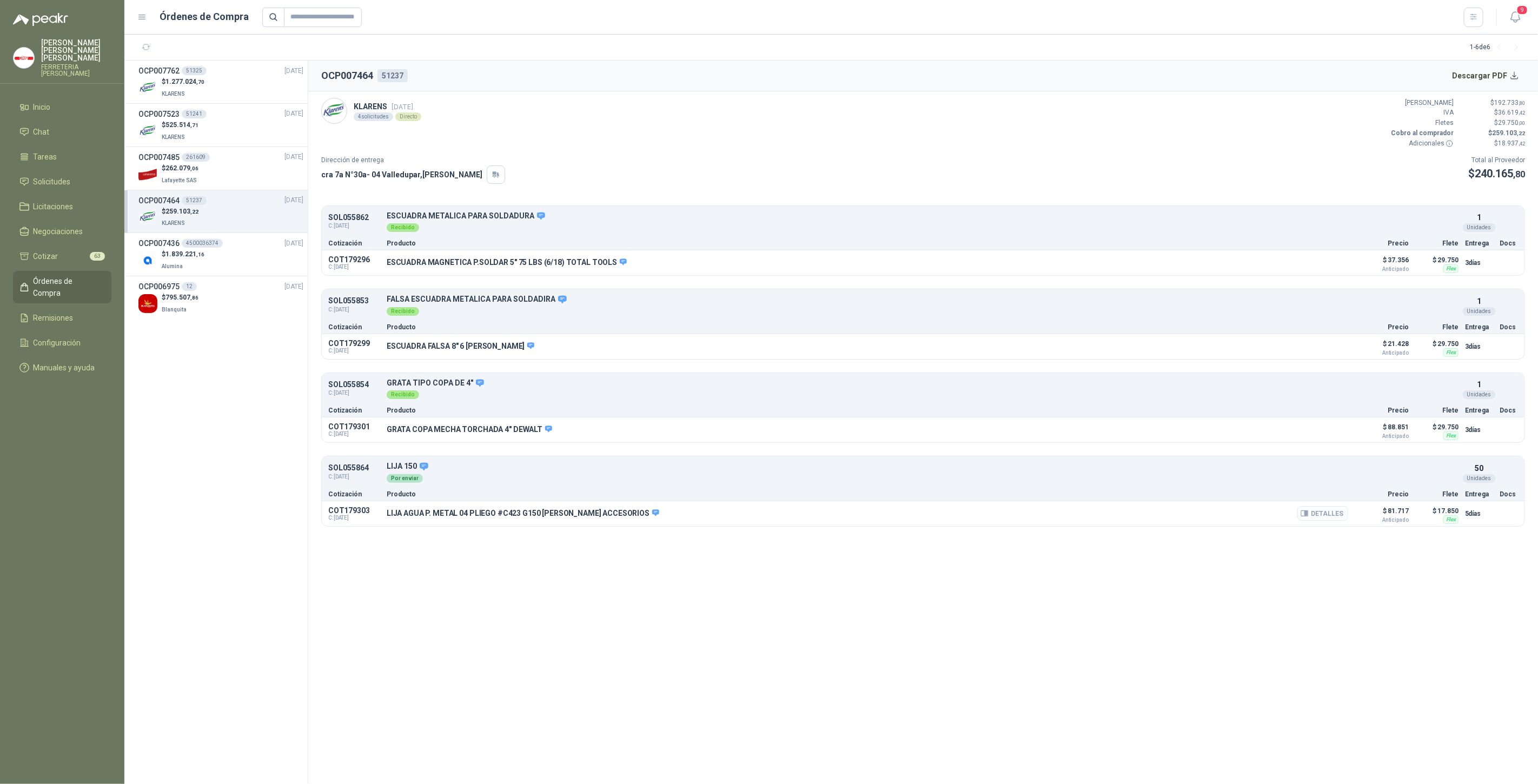
click at [1333, 510] on button "Detalles" at bounding box center [1323, 513] width 51 height 14
